Goal: Information Seeking & Learning: Learn about a topic

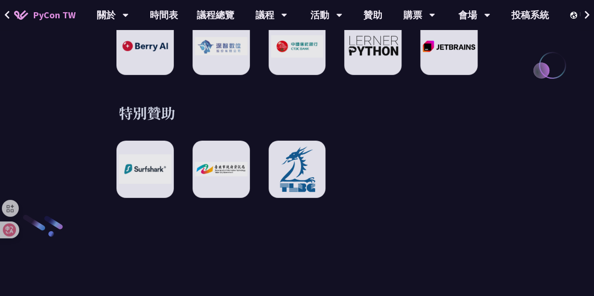
scroll to position [1356, 0]
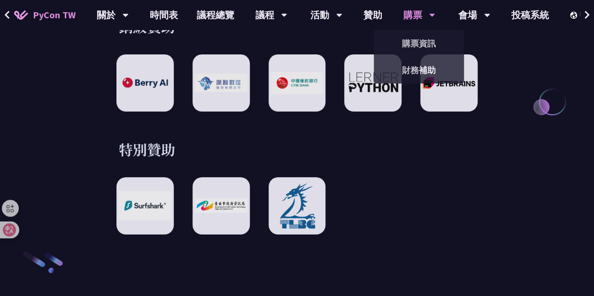
click at [129, 15] on div "購票" at bounding box center [113, 15] width 32 height 30
click at [402, 46] on link "購票資訊" at bounding box center [419, 43] width 90 height 22
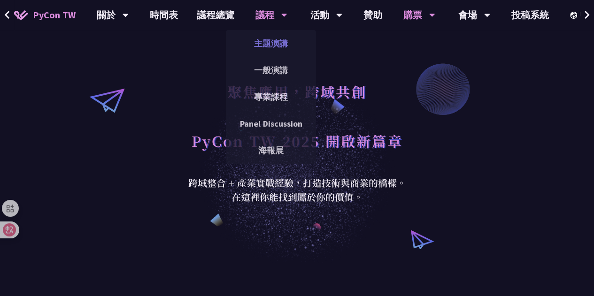
click at [270, 41] on link "主題演講" at bounding box center [271, 43] width 90 height 22
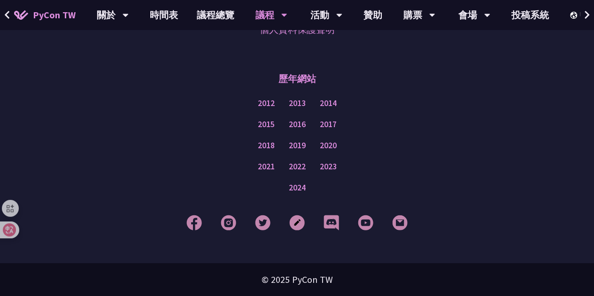
scroll to position [1565, 0]
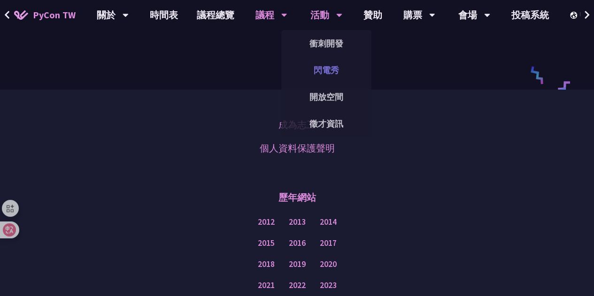
click at [320, 73] on link "閃電秀" at bounding box center [326, 70] width 90 height 22
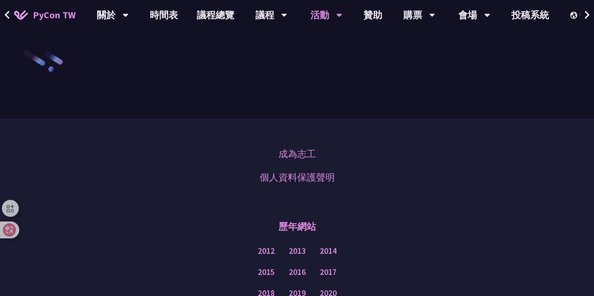
scroll to position [1205, 0]
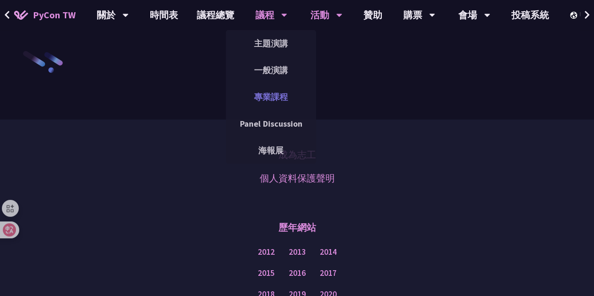
click at [267, 94] on link "專業課程" at bounding box center [271, 97] width 90 height 22
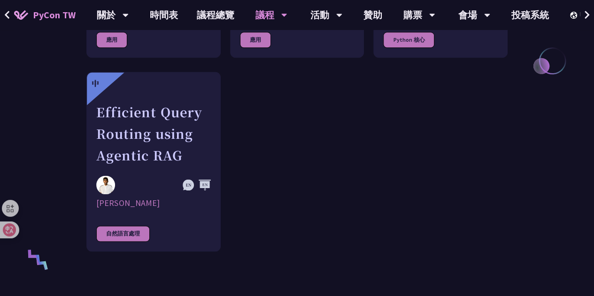
scroll to position [661, 0]
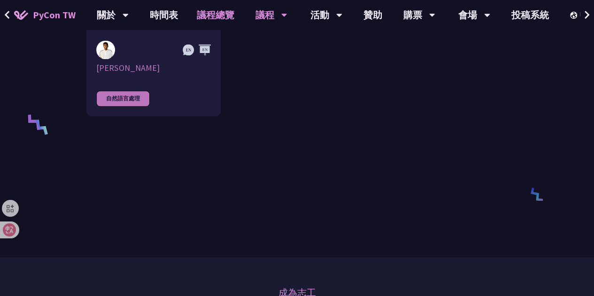
click at [209, 17] on link "議程總覽" at bounding box center [215, 15] width 56 height 30
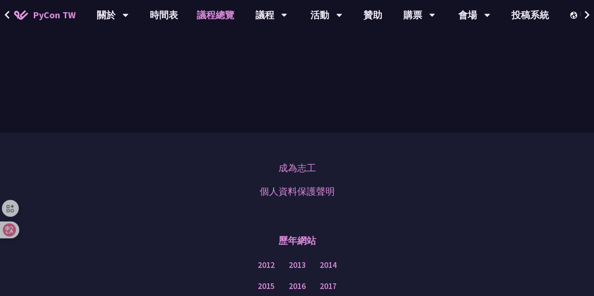
scroll to position [1180, 0]
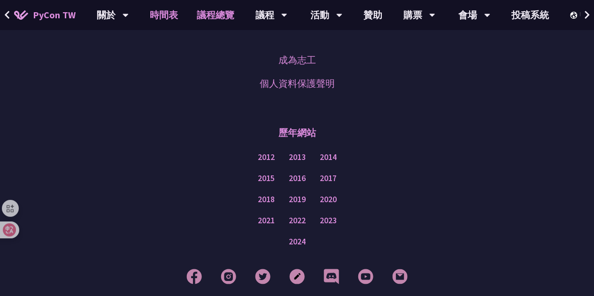
click at [163, 24] on link "時間表" at bounding box center [163, 15] width 47 height 30
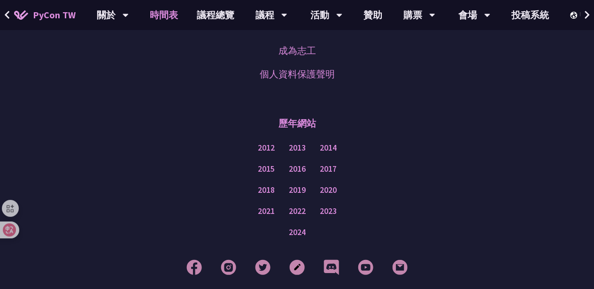
scroll to position [1707, 0]
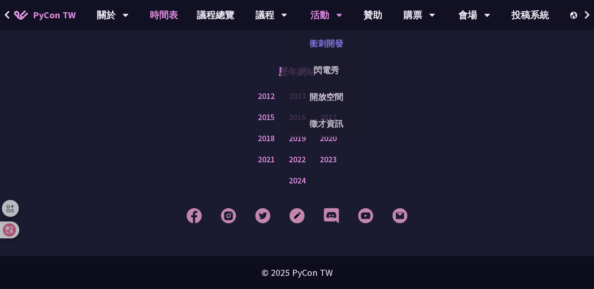
click at [317, 44] on link "衝刺開發" at bounding box center [326, 43] width 90 height 22
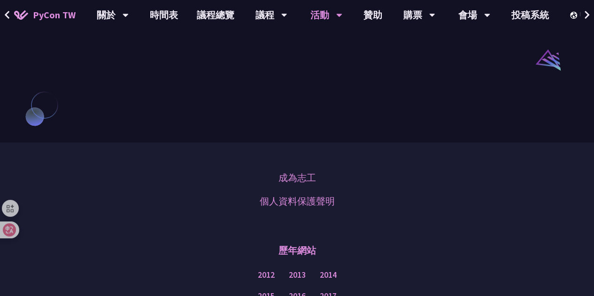
scroll to position [768, 0]
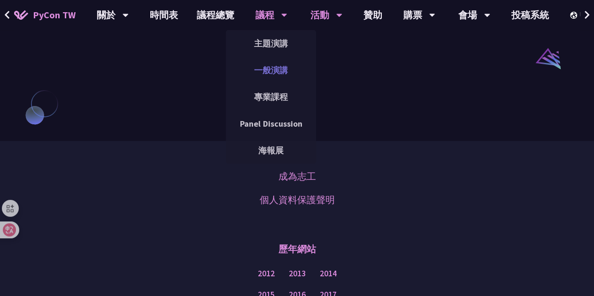
click at [267, 75] on link "一般演講" at bounding box center [271, 70] width 90 height 22
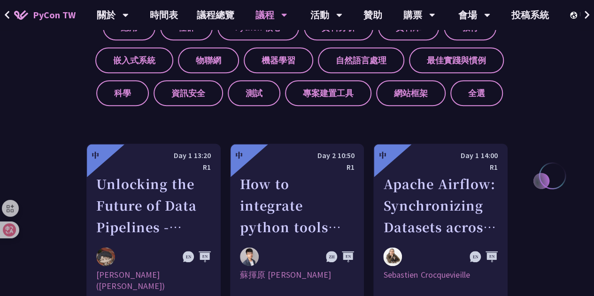
scroll to position [411, 0]
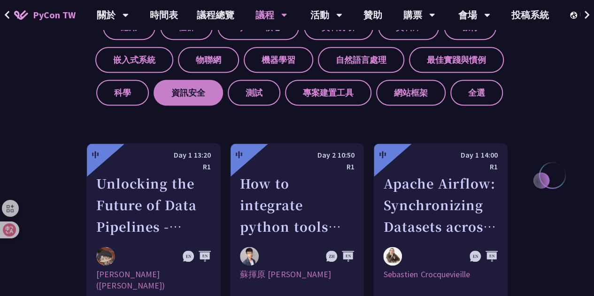
click at [201, 98] on label "資訊安全" at bounding box center [187, 93] width 69 height 26
click at [0, 0] on input "資訊安全" at bounding box center [0, 0] width 0 height 0
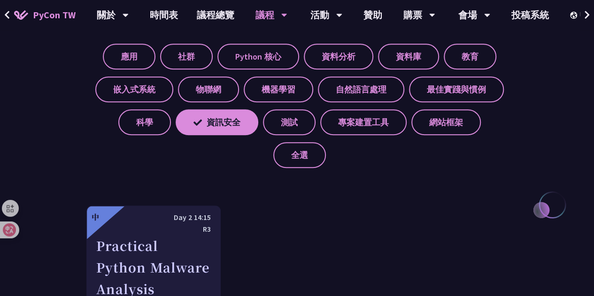
scroll to position [384, 0]
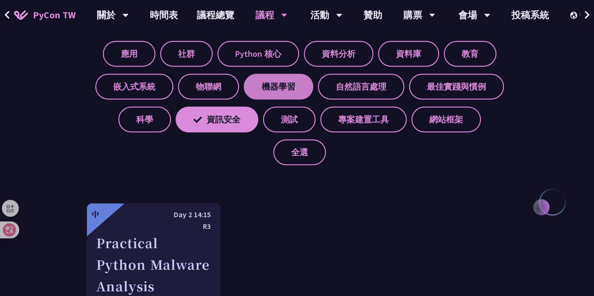
click at [292, 84] on label "機器學習" at bounding box center [278, 87] width 69 height 26
click at [0, 0] on input "機器學習" at bounding box center [0, 0] width 0 height 0
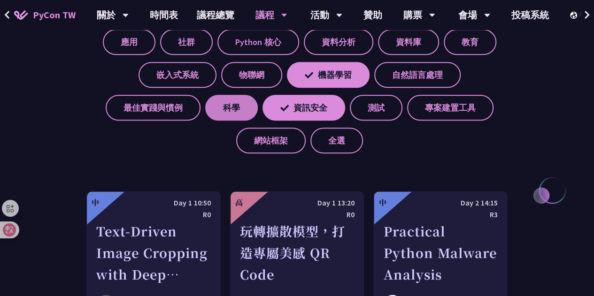
scroll to position [390, 0]
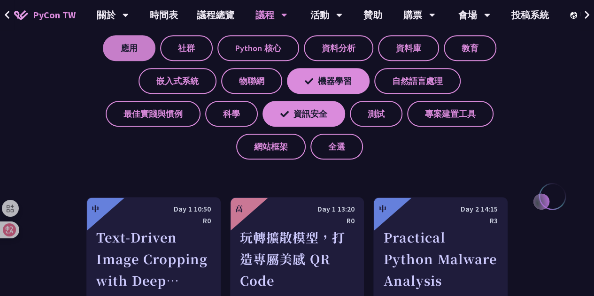
click at [135, 55] on label "應用" at bounding box center [129, 48] width 53 height 26
click at [0, 0] on input "應用" at bounding box center [0, 0] width 0 height 0
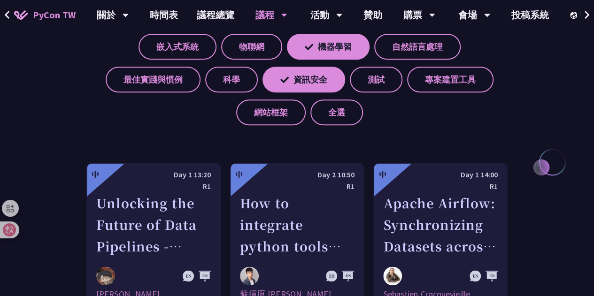
scroll to position [391, 0]
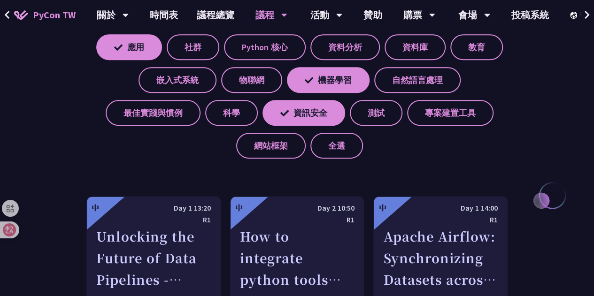
click at [198, 61] on div "應用 社群 Python 核心 資料分析 資料庫 教育 嵌入式系統 物聯網 機器學習 自然語言處理 最佳實踐與慣例 科學 資訊安全 測試 專案建置工具 網站框…" at bounding box center [296, 92] width 421 height 131
click at [209, 35] on label "社群" at bounding box center [193, 47] width 53 height 26
click at [0, 0] on input "社群" at bounding box center [0, 0] width 0 height 0
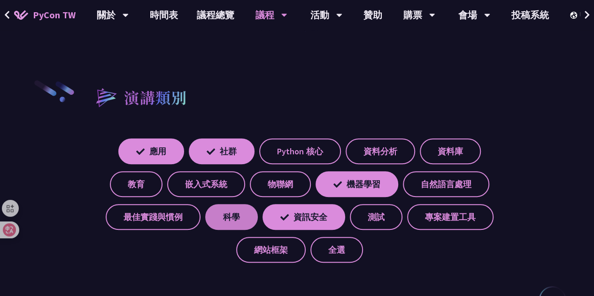
scroll to position [287, 0]
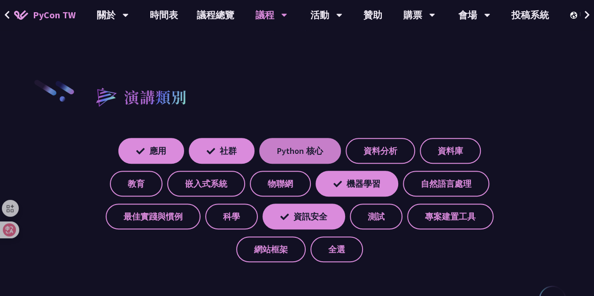
click at [282, 147] on label "Python 核心" at bounding box center [300, 151] width 82 height 26
click at [0, 0] on input "Python 核心" at bounding box center [0, 0] width 0 height 0
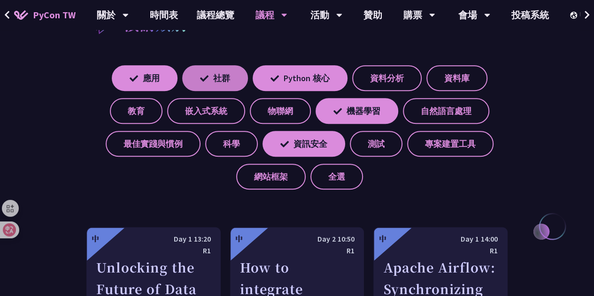
scroll to position [347, 0]
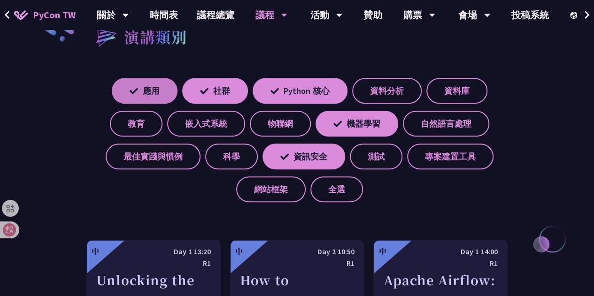
click at [152, 96] on label "應用" at bounding box center [145, 91] width 66 height 26
click at [0, 0] on input "應用" at bounding box center [0, 0] width 0 height 0
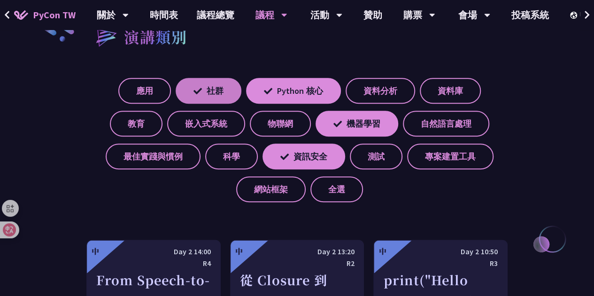
click at [196, 86] on label "社群" at bounding box center [209, 91] width 66 height 26
click at [0, 0] on input "社群" at bounding box center [0, 0] width 0 height 0
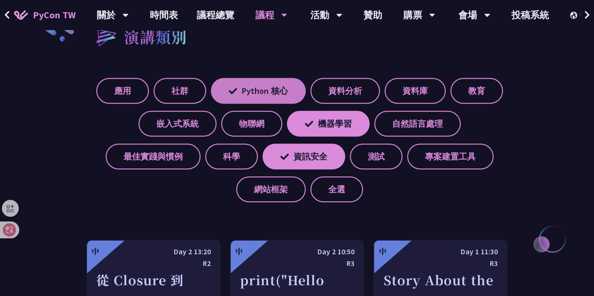
click at [257, 92] on label "Python 核心" at bounding box center [258, 91] width 95 height 26
click at [0, 0] on input "Python 核心" at bounding box center [0, 0] width 0 height 0
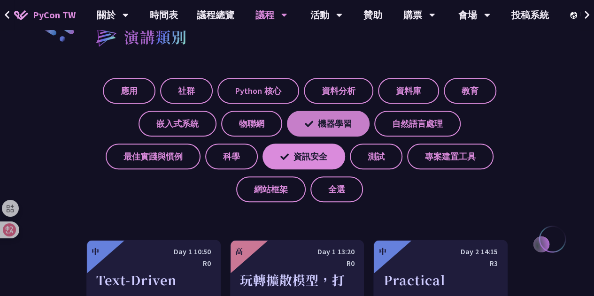
click at [297, 120] on label "機器學習" at bounding box center [328, 124] width 83 height 26
click at [0, 0] on input "機器學習" at bounding box center [0, 0] width 0 height 0
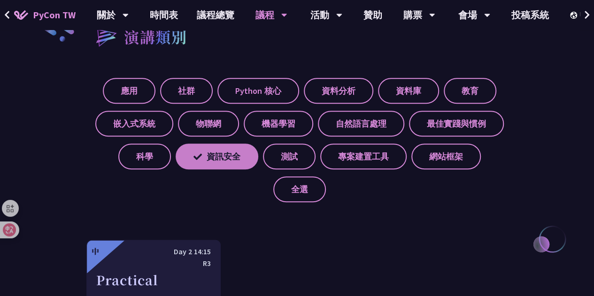
click at [236, 155] on label "資訊安全" at bounding box center [217, 157] width 83 height 26
click at [0, 0] on input "資訊安全" at bounding box center [0, 0] width 0 height 0
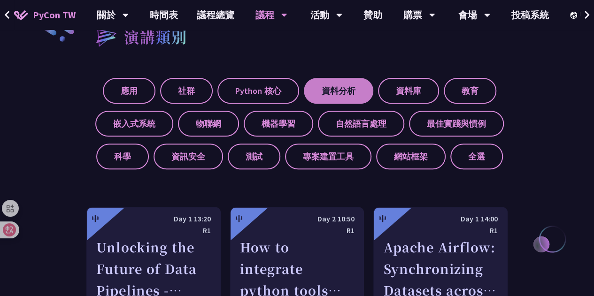
click at [342, 84] on label "資料分析" at bounding box center [338, 91] width 69 height 26
click at [0, 0] on input "資料分析" at bounding box center [0, 0] width 0 height 0
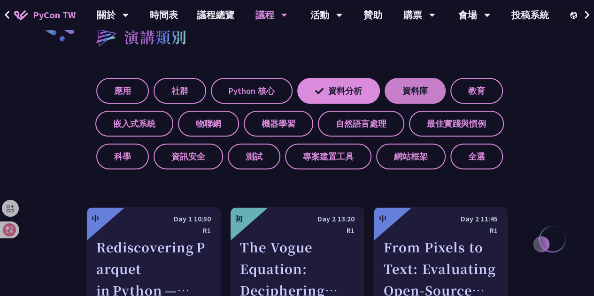
click at [417, 90] on label "資料庫" at bounding box center [414, 91] width 61 height 26
click at [0, 0] on input "資料庫" at bounding box center [0, 0] width 0 height 0
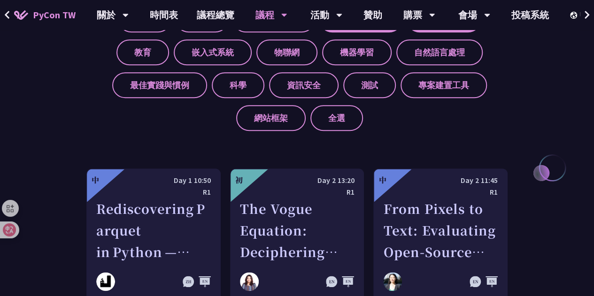
scroll to position [416, 0]
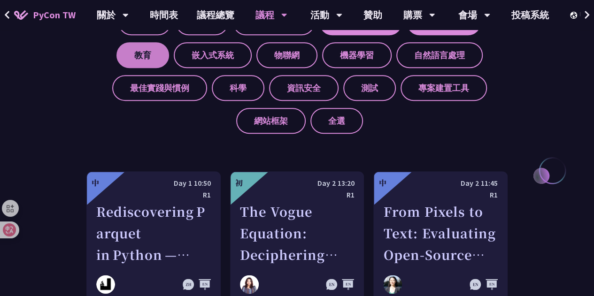
click at [152, 62] on label "教育" at bounding box center [142, 55] width 53 height 26
click at [0, 0] on input "教育" at bounding box center [0, 0] width 0 height 0
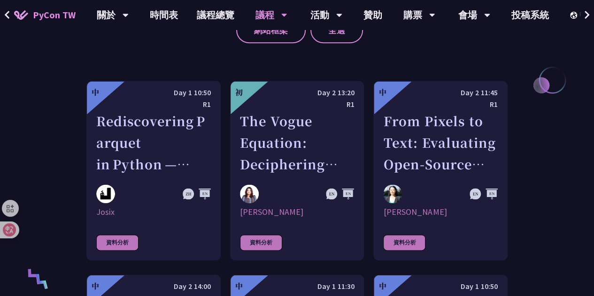
scroll to position [427, 0]
